Goal: Information Seeking & Learning: Learn about a topic

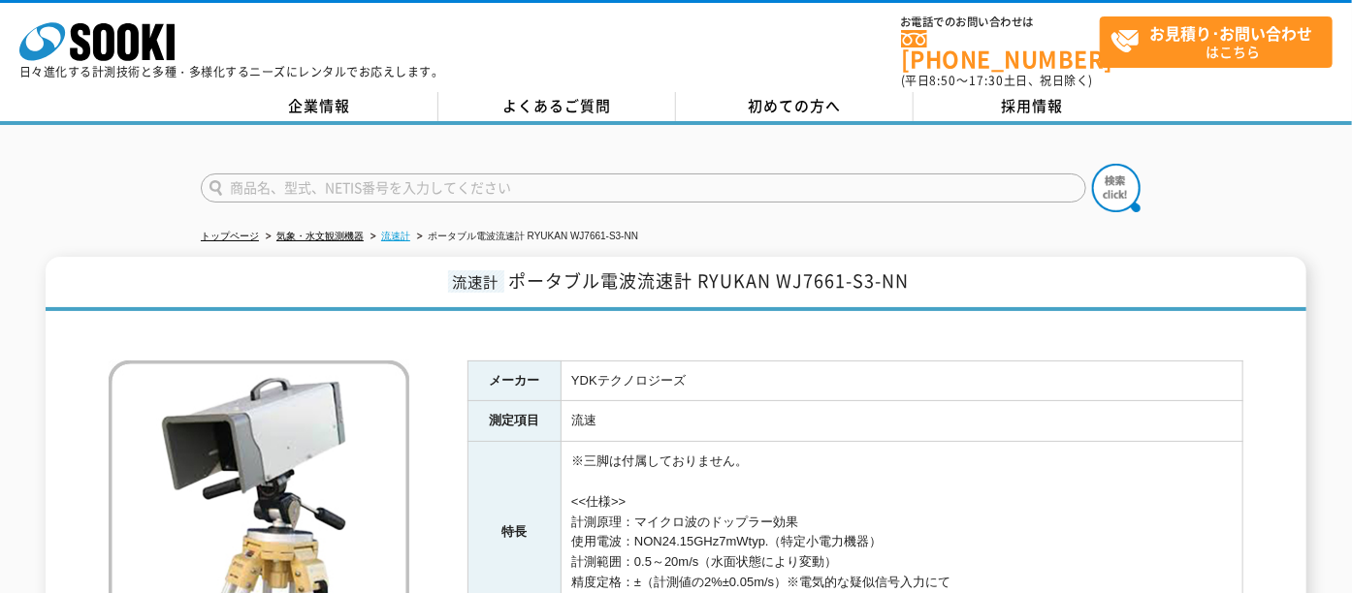
click at [399, 231] on link "流速計" at bounding box center [395, 236] width 29 height 11
